Goal: Navigation & Orientation: Find specific page/section

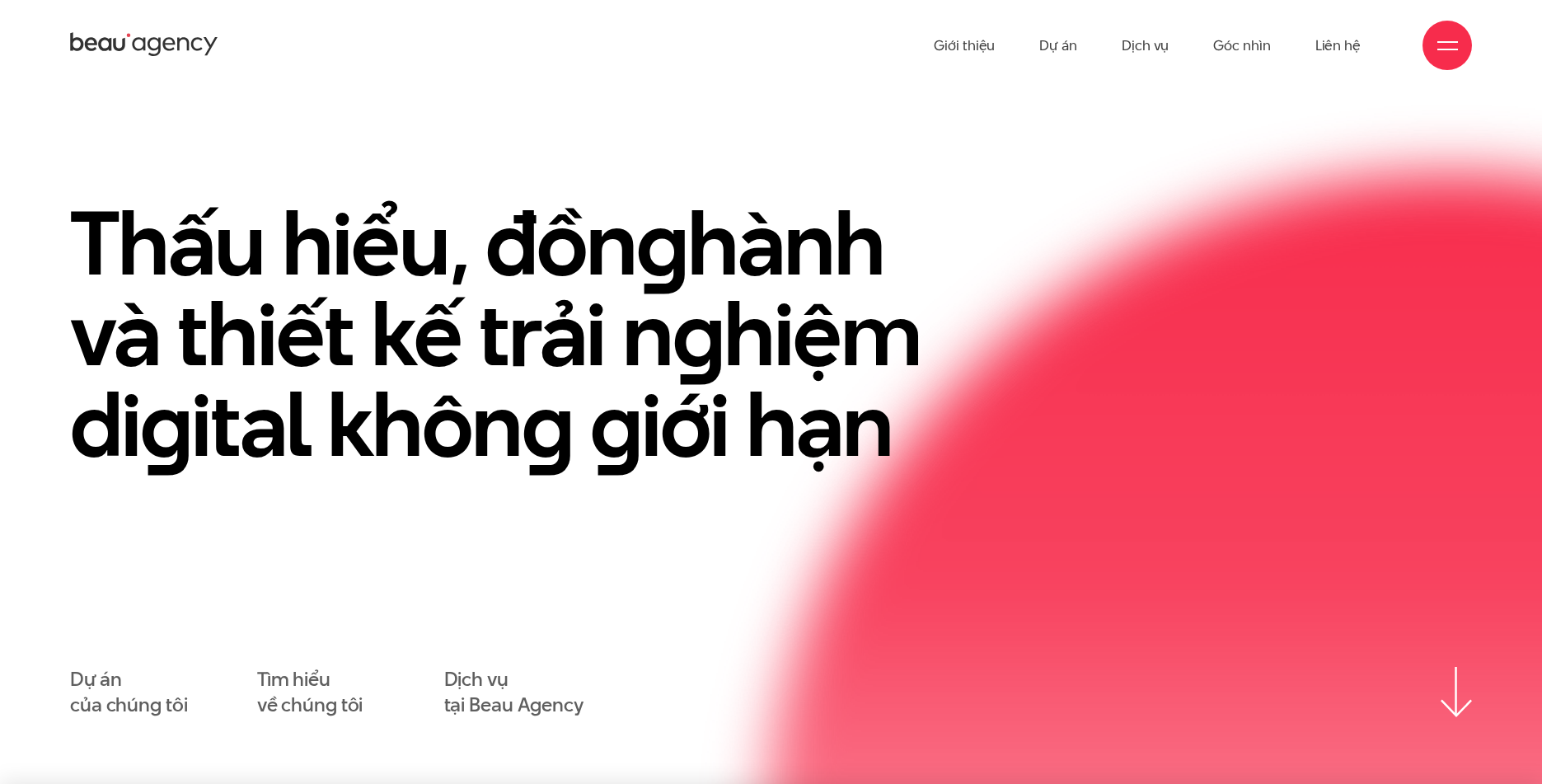
click at [949, 238] on h1 "Thấu hiểu, đồn g hành và thiết kế trải n g hiệm di g ital khôn g g iới hạn" at bounding box center [523, 334] width 907 height 272
click at [1061, 47] on link "Dự án" at bounding box center [1059, 45] width 37 height 91
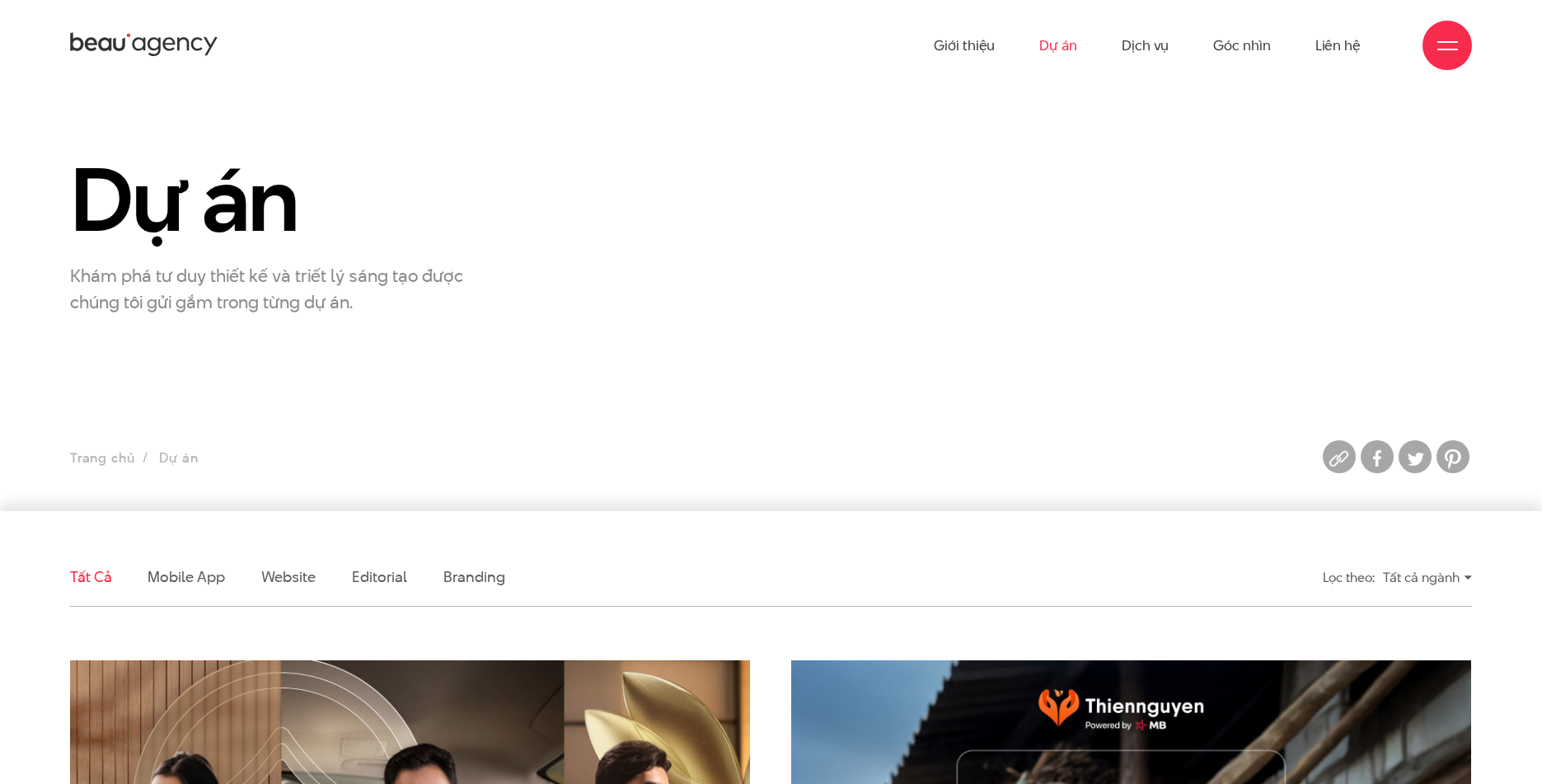
click at [161, 50] on icon at bounding box center [144, 44] width 148 height 29
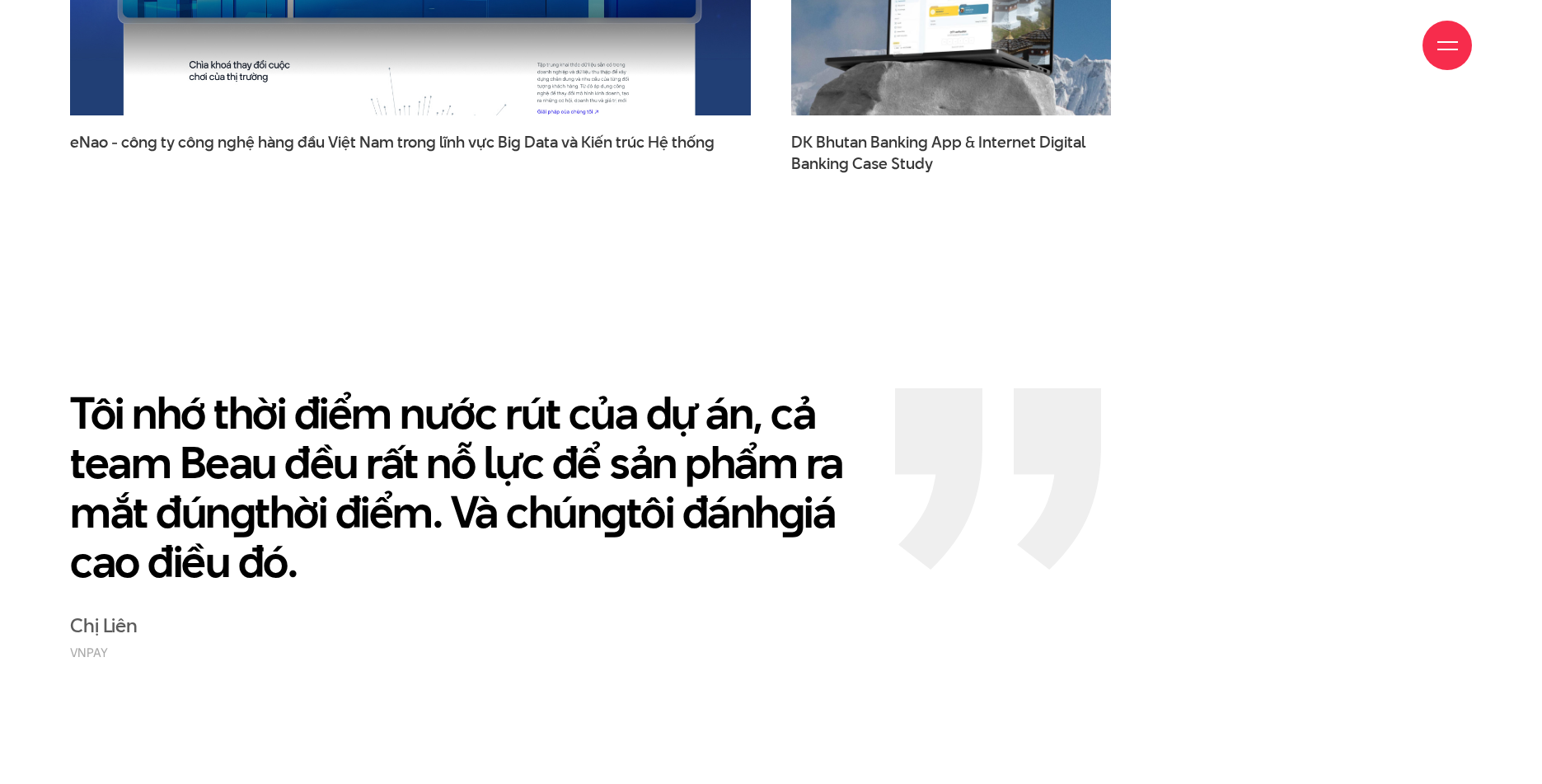
scroll to position [3671, 0]
